Goal: Information Seeking & Learning: Find contact information

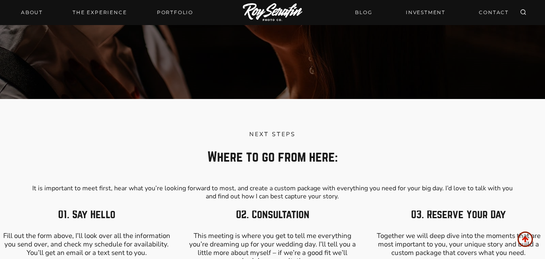
scroll to position [3026, 0]
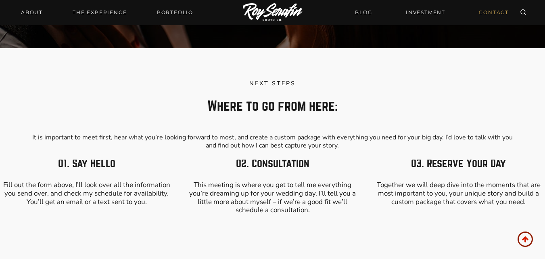
click at [499, 17] on link "CONTACT" at bounding box center [494, 12] width 40 height 14
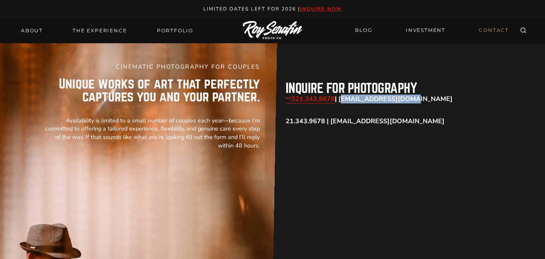
drag, startPoint x: 340, startPoint y: 98, endPoint x: 406, endPoint y: 99, distance: 66.2
click at [406, 99] on p "NO 321.343.9678 | [EMAIL_ADDRESS][DOMAIN_NAME]" at bounding box center [395, 99] width 219 height 8
copy strong "[EMAIL_ADDRESS][DOMAIN_NAME]"
